Goal: Task Accomplishment & Management: Manage account settings

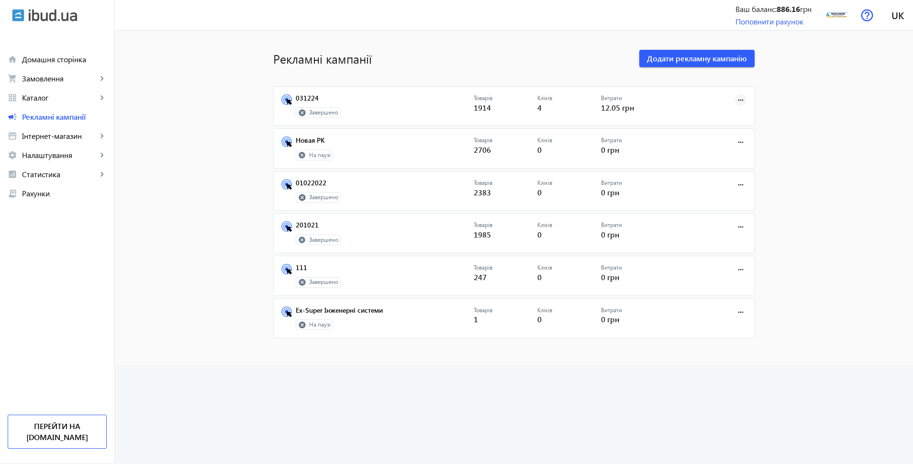
click at [735, 100] on mat-icon "more_horiz" at bounding box center [740, 100] width 11 height 11
click at [727, 121] on span "Редагувати" at bounding box center [711, 121] width 50 height 8
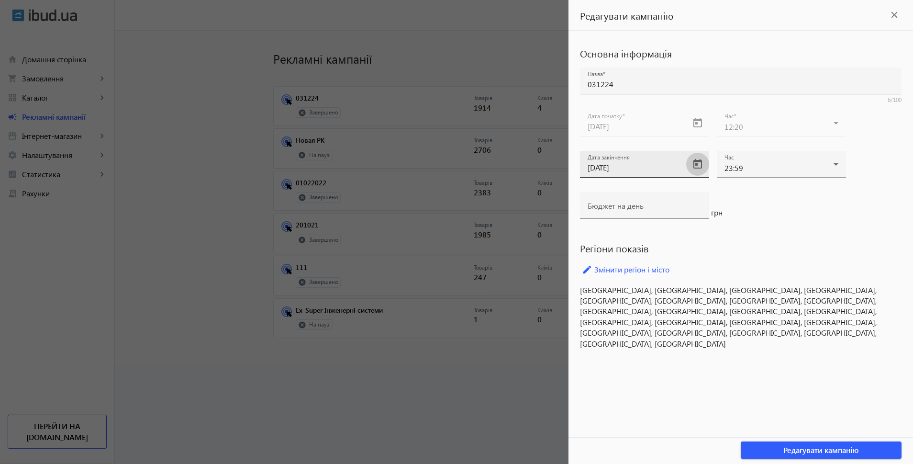
click at [697, 165] on span "Open calendar" at bounding box center [697, 164] width 23 height 23
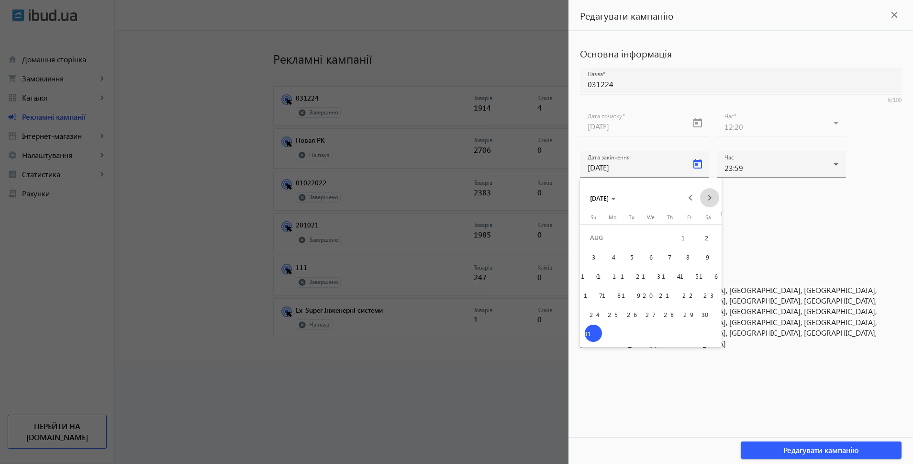
click at [709, 196] on span "Next month" at bounding box center [709, 197] width 19 height 19
click at [632, 339] on span "30" at bounding box center [631, 332] width 17 height 17
type input "[DATE]"
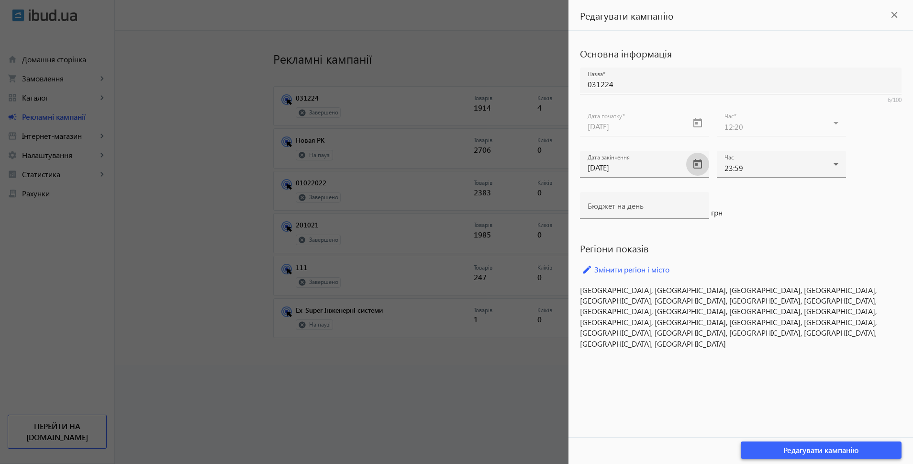
click at [802, 454] on span "Редагувати кампанію" at bounding box center [821, 450] width 76 height 11
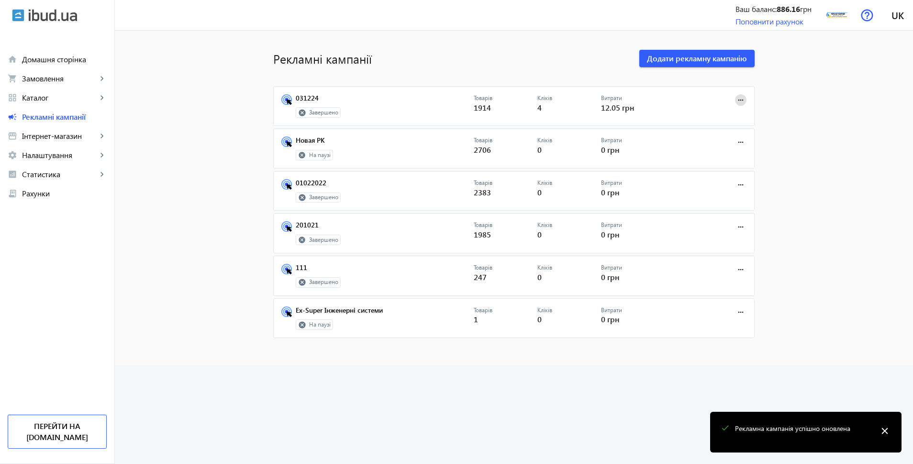
click at [738, 100] on mat-icon "more_horiz" at bounding box center [740, 100] width 11 height 11
click at [716, 120] on span "Редагувати" at bounding box center [711, 121] width 50 height 8
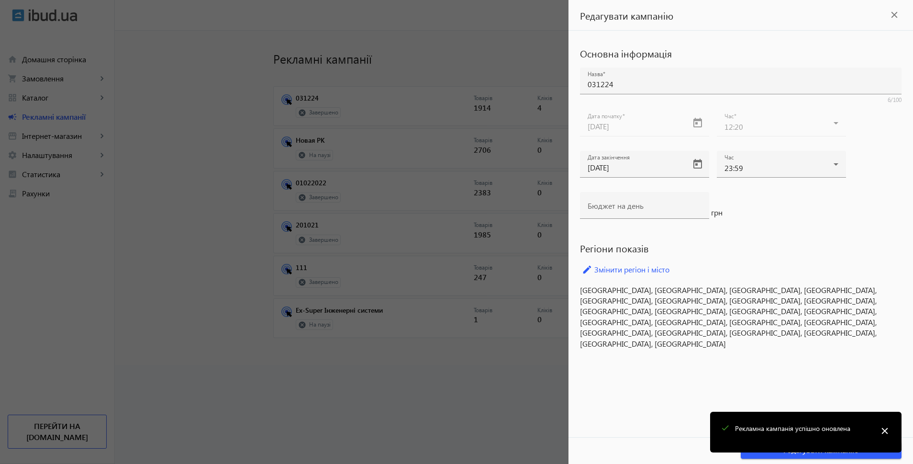
click at [887, 426] on mat-icon "close" at bounding box center [885, 430] width 14 height 14
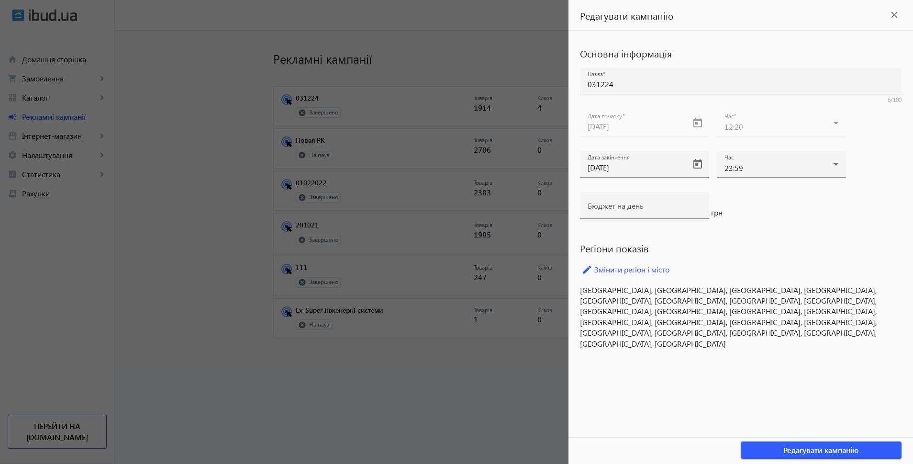
click at [891, 15] on mat-icon "close" at bounding box center [894, 15] width 14 height 14
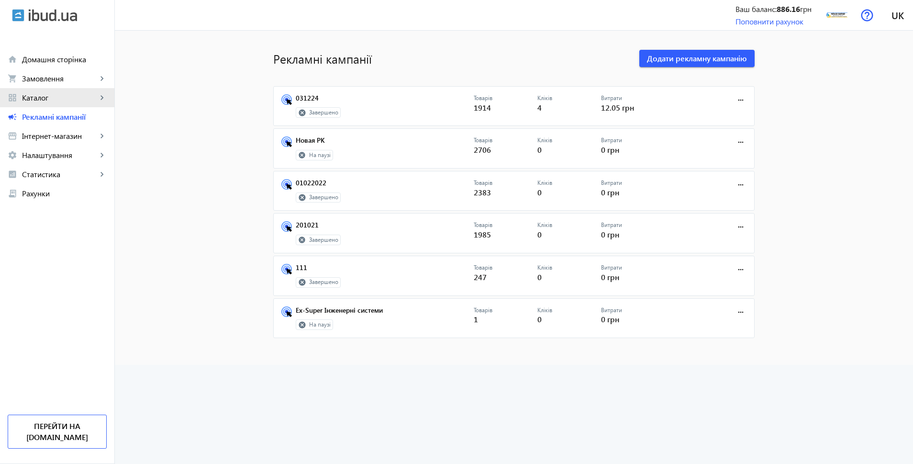
click at [43, 97] on span "Каталог" at bounding box center [59, 98] width 75 height 10
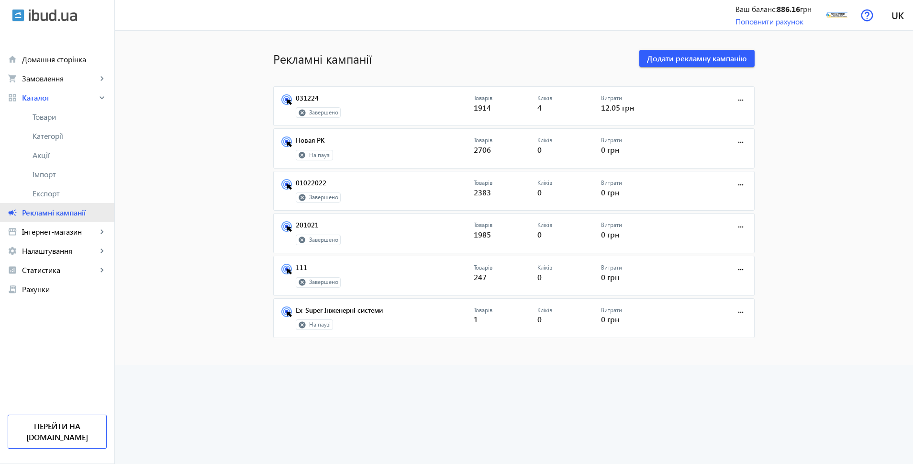
click at [64, 219] on link "campaign Рекламні кампанії" at bounding box center [57, 212] width 114 height 19
click at [303, 97] on link "031224" at bounding box center [385, 100] width 178 height 13
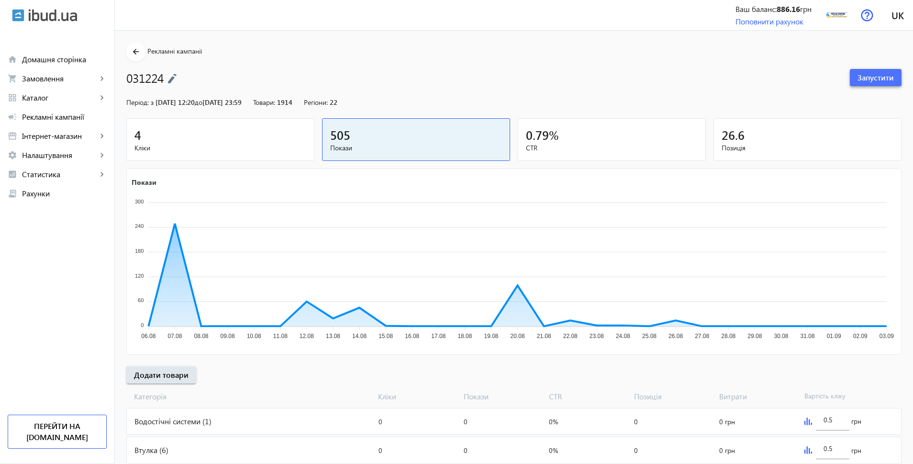
click at [869, 76] on span "Запустити" at bounding box center [876, 77] width 36 height 11
click at [38, 115] on span "Рекламні кампанії" at bounding box center [64, 117] width 85 height 10
